Goal: Information Seeking & Learning: Learn about a topic

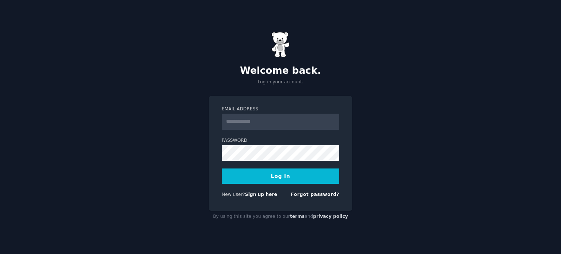
click at [259, 122] on input "Email Address" at bounding box center [281, 122] width 118 height 16
click at [449, 67] on div "Welcome back. Log in your account. Email Address Password Log In New user? Sign…" at bounding box center [280, 127] width 561 height 254
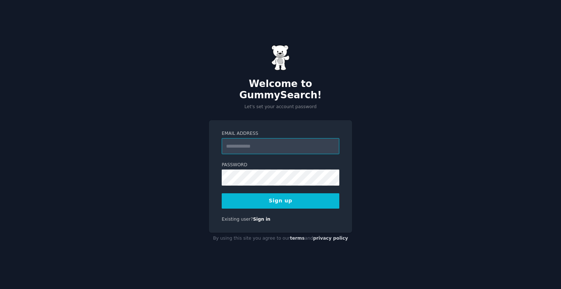
click at [286, 138] on input "Email Address" at bounding box center [281, 146] width 118 height 16
type input "**********"
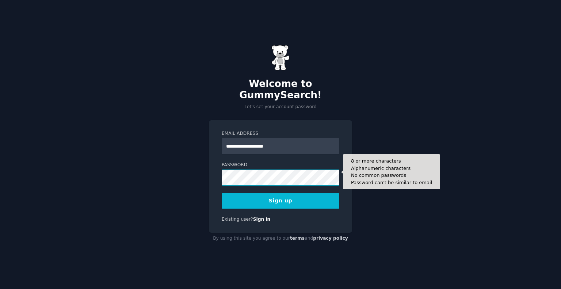
click at [222, 193] on button "Sign up" at bounding box center [281, 200] width 118 height 15
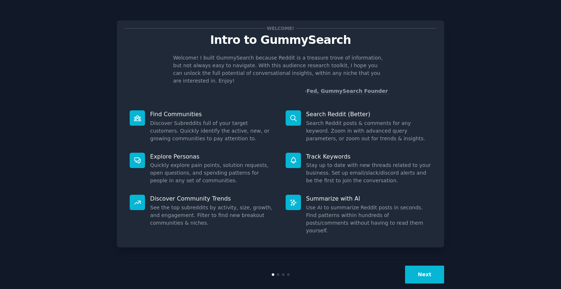
click at [425, 266] on button "Next" at bounding box center [424, 275] width 39 height 18
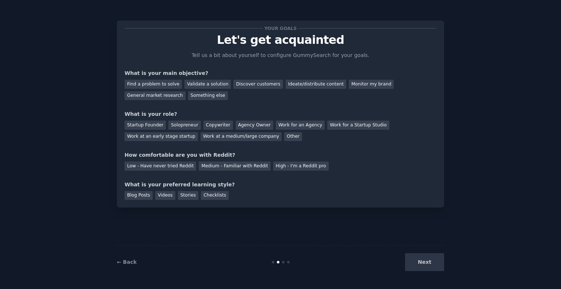
click at [425, 260] on div "Next" at bounding box center [389, 262] width 109 height 18
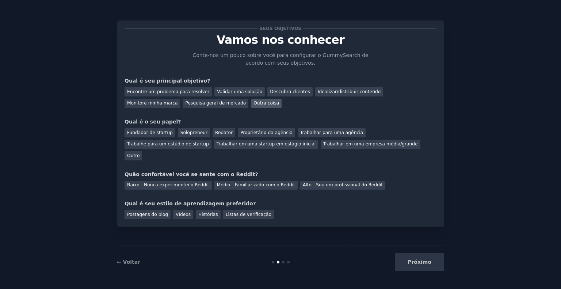
click at [254, 105] on font "Outra coisa" at bounding box center [267, 103] width 26 height 5
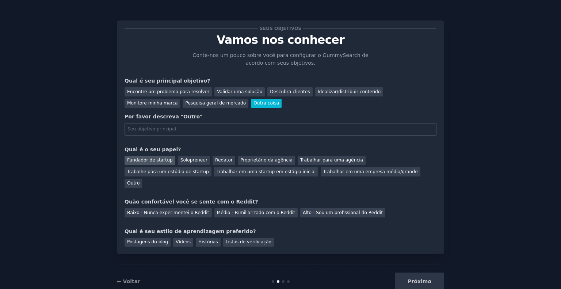
click at [147, 159] on font "Fundador de startup" at bounding box center [150, 160] width 46 height 5
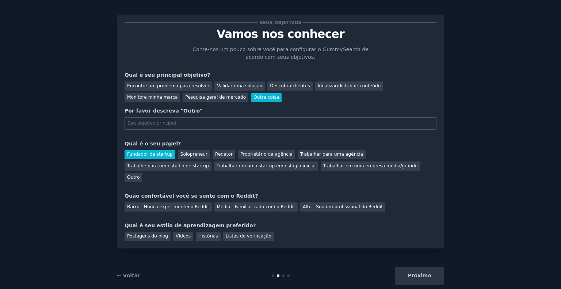
scroll to position [7, 0]
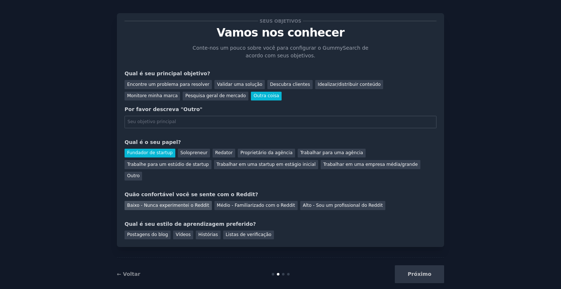
click at [174, 203] on font "Baixo - Nunca experimentei o Reddit" at bounding box center [168, 205] width 82 height 5
click at [196, 231] on div "Histórias" at bounding box center [208, 235] width 25 height 9
click at [177, 232] on font "Vídeos" at bounding box center [183, 234] width 15 height 5
click at [411, 265] on div "Próximo" at bounding box center [389, 274] width 109 height 18
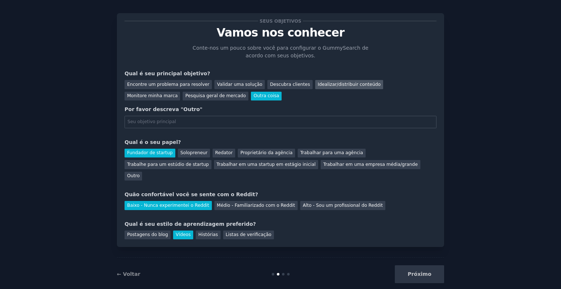
click at [318, 83] on font "Idealizar/distribuir conteúdo" at bounding box center [349, 84] width 63 height 5
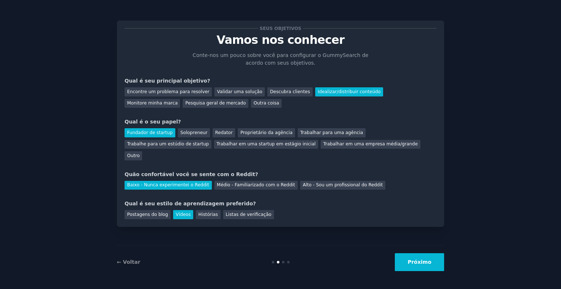
scroll to position [0, 0]
click at [423, 260] on font "Próximo" at bounding box center [420, 262] width 24 height 6
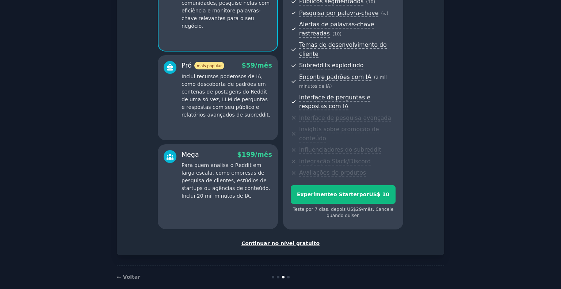
scroll to position [99, 0]
click at [339, 207] on font ", depois US$" at bounding box center [342, 209] width 28 height 5
click at [292, 240] on font "Continuar no nível gratuito" at bounding box center [281, 243] width 78 height 6
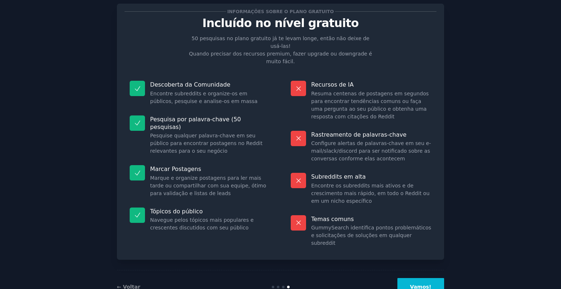
scroll to position [26, 0]
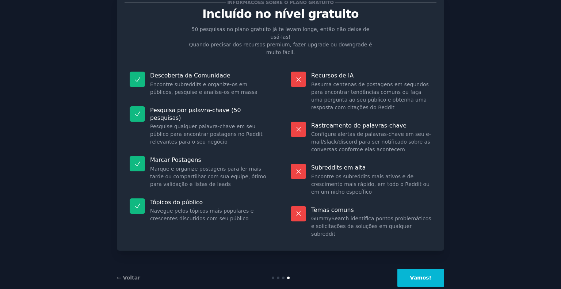
click at [423, 275] on font "Vamos!" at bounding box center [420, 278] width 21 height 6
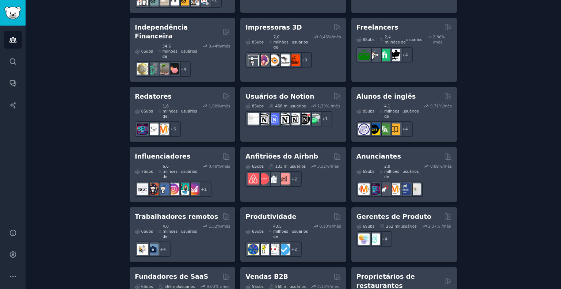
scroll to position [633, 0]
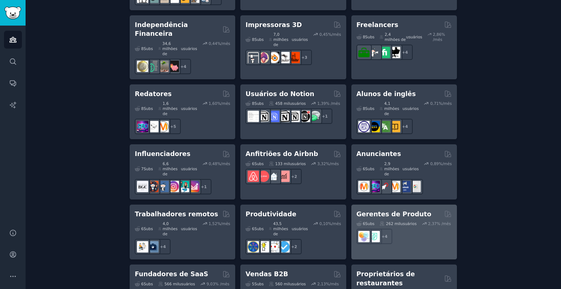
click at [434, 229] on div "+ 4" at bounding box center [404, 236] width 95 height 15
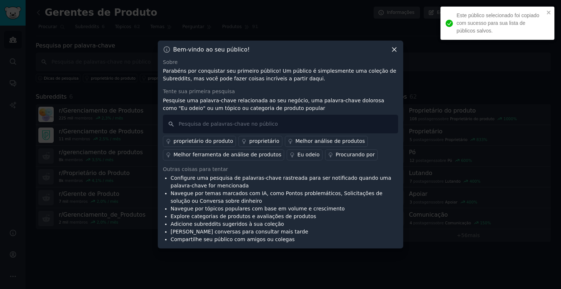
click at [393, 52] on icon at bounding box center [395, 50] width 4 height 4
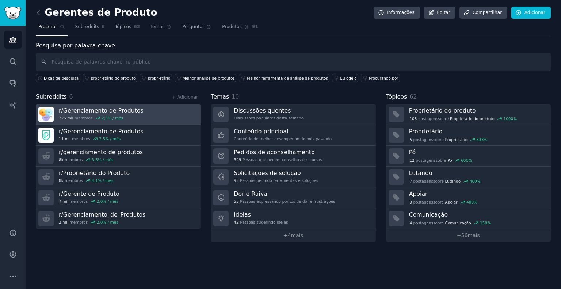
click at [97, 107] on font "Gerenciamento de Produtos" at bounding box center [103, 110] width 80 height 7
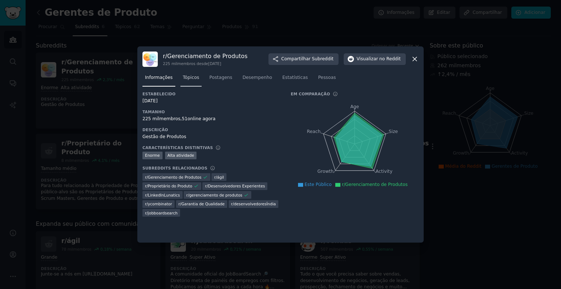
click at [193, 77] on font "Tópicos" at bounding box center [191, 77] width 16 height 5
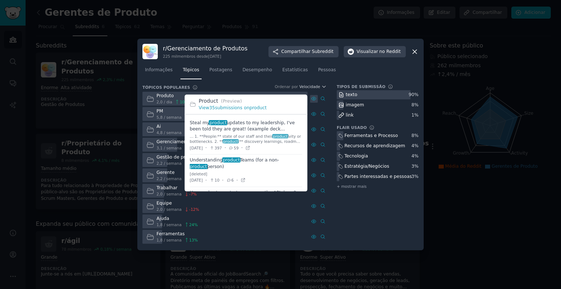
click at [314, 98] on icon at bounding box center [313, 98] width 5 height 5
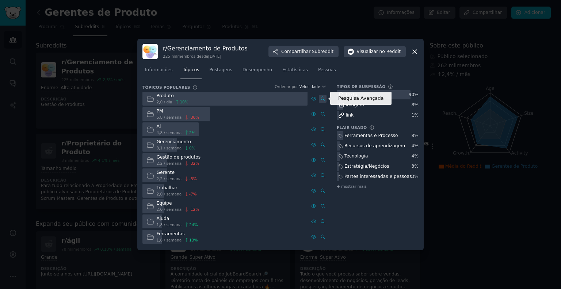
click at [323, 100] on icon at bounding box center [323, 98] width 5 height 5
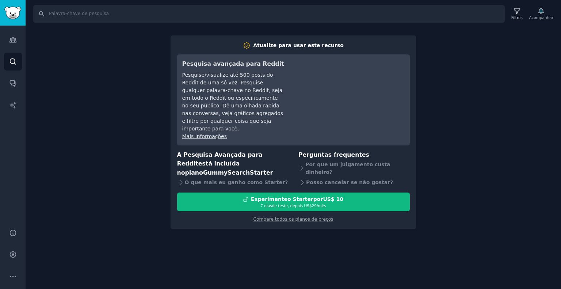
click at [280, 222] on div "Procurar Filtros Acompanhar Atualize para usar este recurso Pesquisa avançada p…" at bounding box center [294, 144] width 536 height 289
click at [129, 144] on div "Procurar Filtros Acompanhar Atualize para usar este recurso Pesquisa avançada p…" at bounding box center [294, 144] width 536 height 289
click at [101, 76] on div "Procurar Filtros Acompanhar Atualize para usar este recurso Pesquisa avançada p…" at bounding box center [294, 144] width 536 height 289
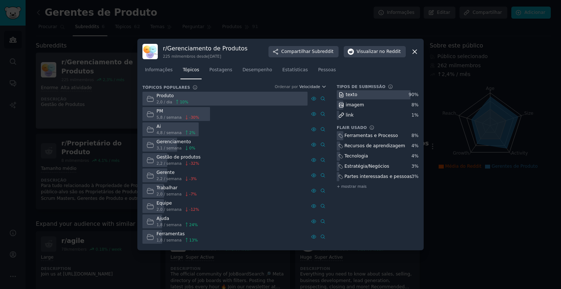
click at [113, 81] on div at bounding box center [280, 144] width 561 height 289
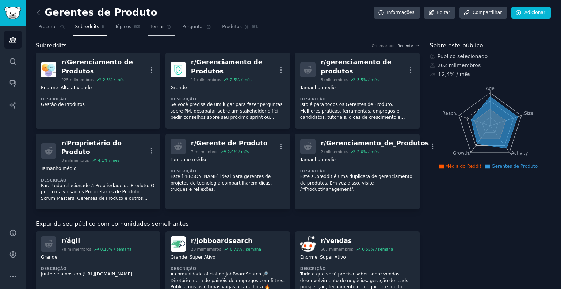
click at [151, 29] on font "Temas" at bounding box center [158, 26] width 14 height 5
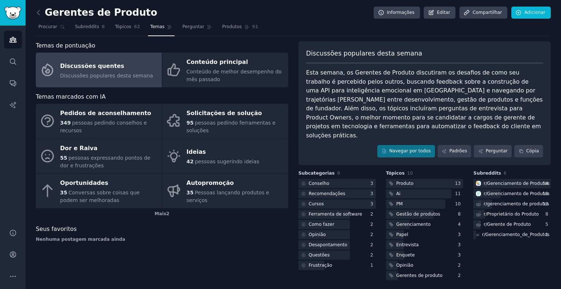
click at [214, 252] on div "Temas de pontuação Discussões quentes Discussões populares [PERSON_NAME] Conteú…" at bounding box center [162, 161] width 253 height 241
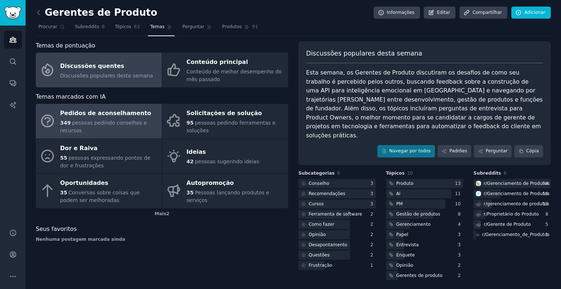
click at [122, 128] on font "pessoas pedindo conselhos e recursos" at bounding box center [103, 127] width 87 height 14
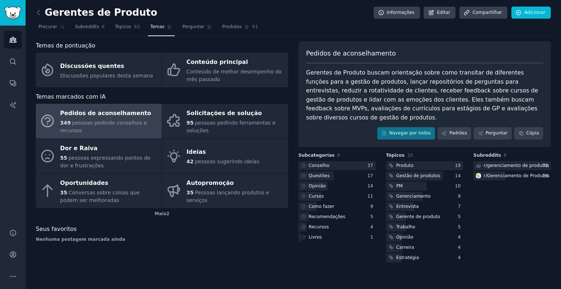
click at [166, 253] on div "Temas de pontuação Discussões quentes Discussões populares [PERSON_NAME] Conteú…" at bounding box center [162, 152] width 253 height 223
click at [177, 264] on div "Gerentes de Produto Informações Editar Compartilhar Adicionar Procurar Subreddi…" at bounding box center [294, 144] width 536 height 289
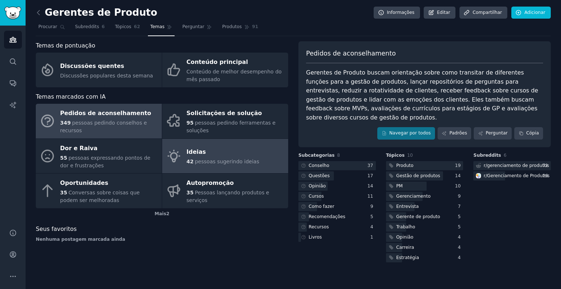
click at [200, 168] on link "Ideias 42 pessoas sugerindo ideias" at bounding box center [225, 156] width 126 height 35
